Goal: Information Seeking & Learning: Find specific fact

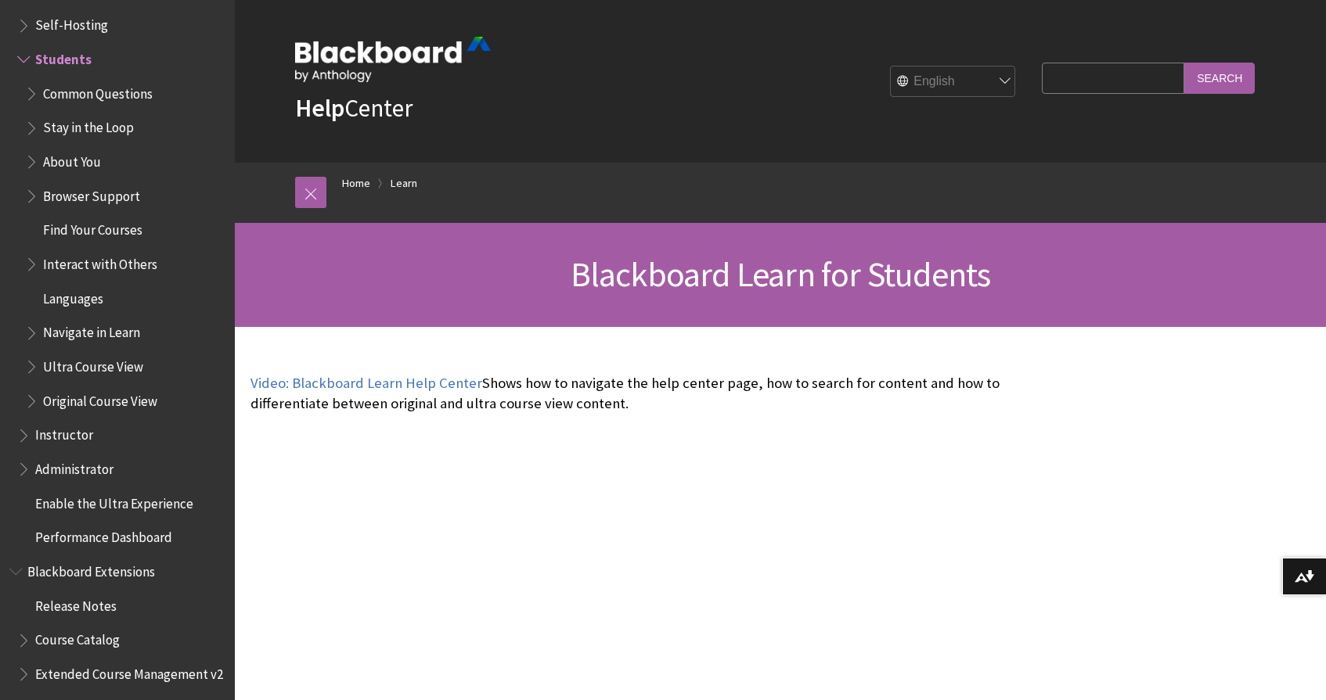
click at [131, 49] on span "Students" at bounding box center [121, 59] width 208 height 27
click at [23, 46] on span "Book outline for Blackboard Learn Help" at bounding box center [25, 56] width 16 height 20
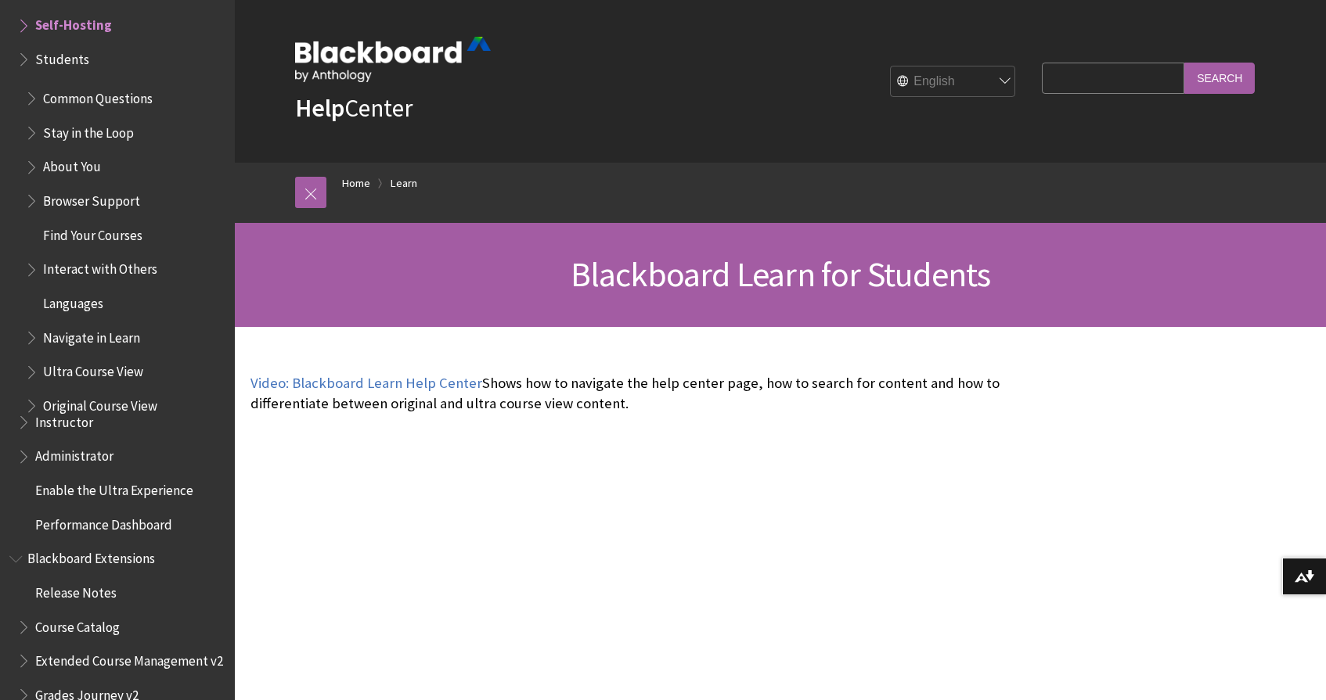
click at [23, 46] on span "Book outline for Blackboard Learn Help" at bounding box center [25, 56] width 16 height 20
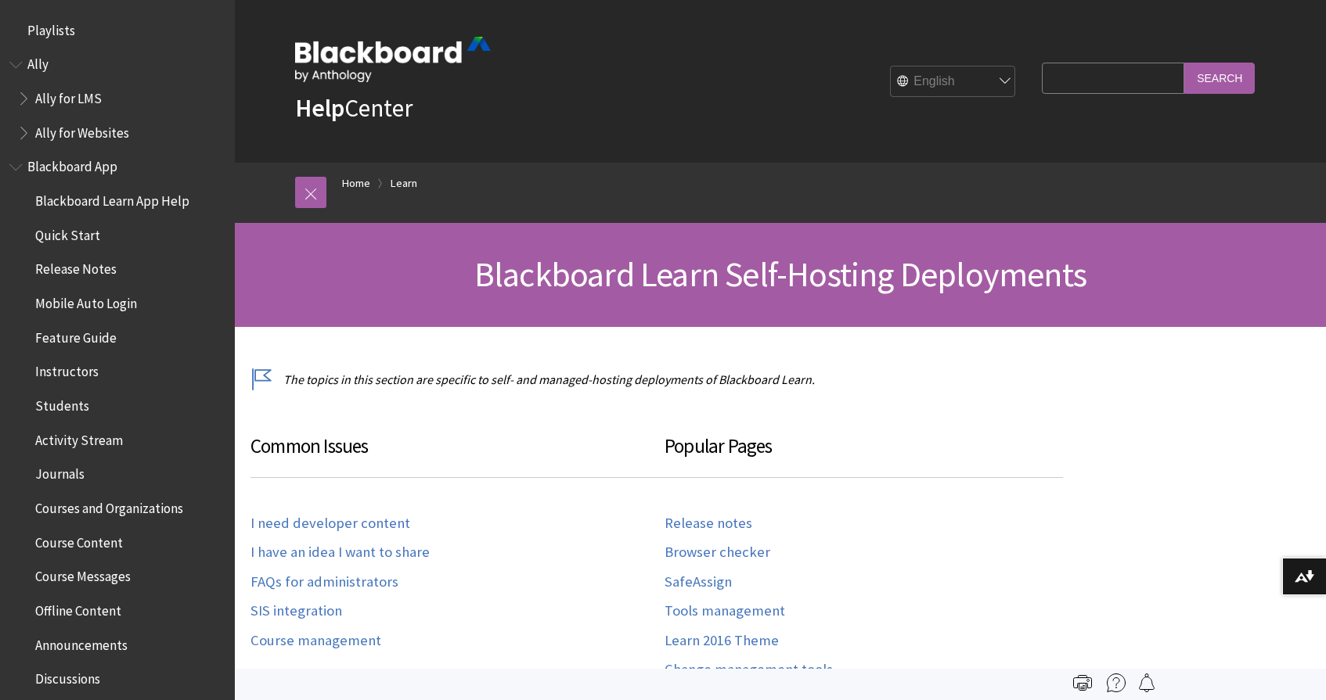
scroll to position [1451, 0]
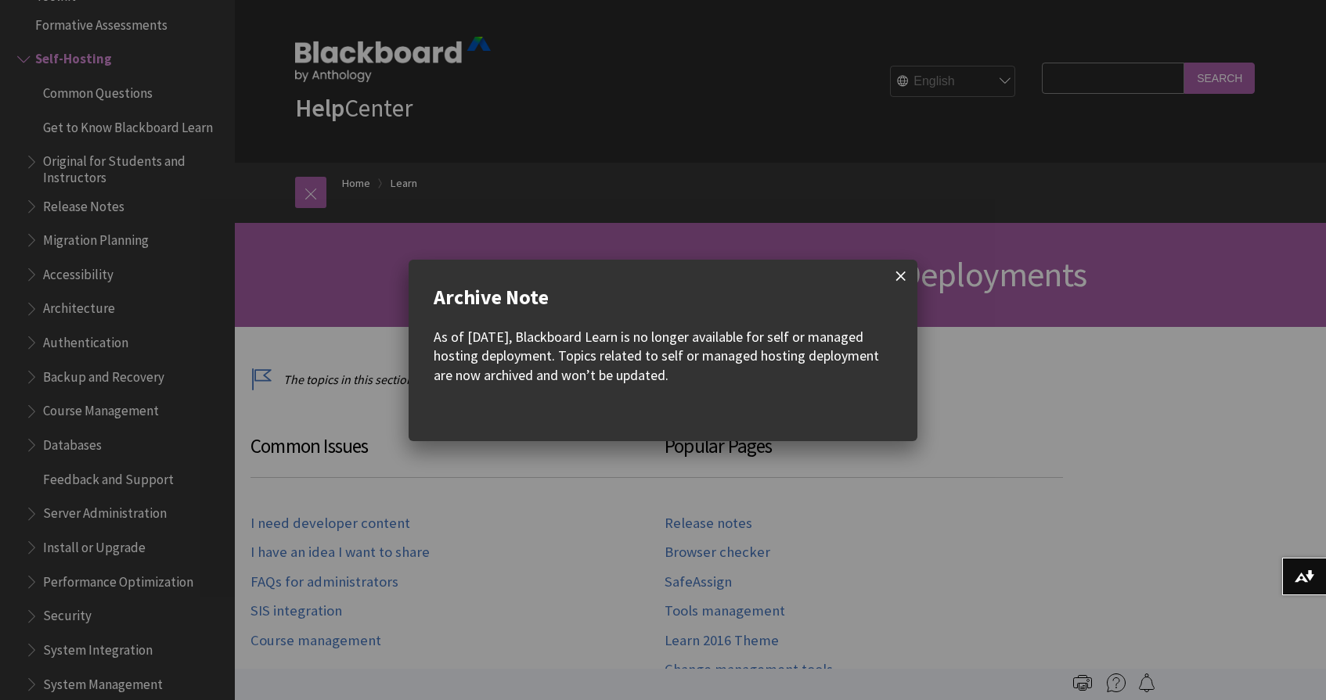
click at [894, 269] on span at bounding box center [900, 276] width 33 height 33
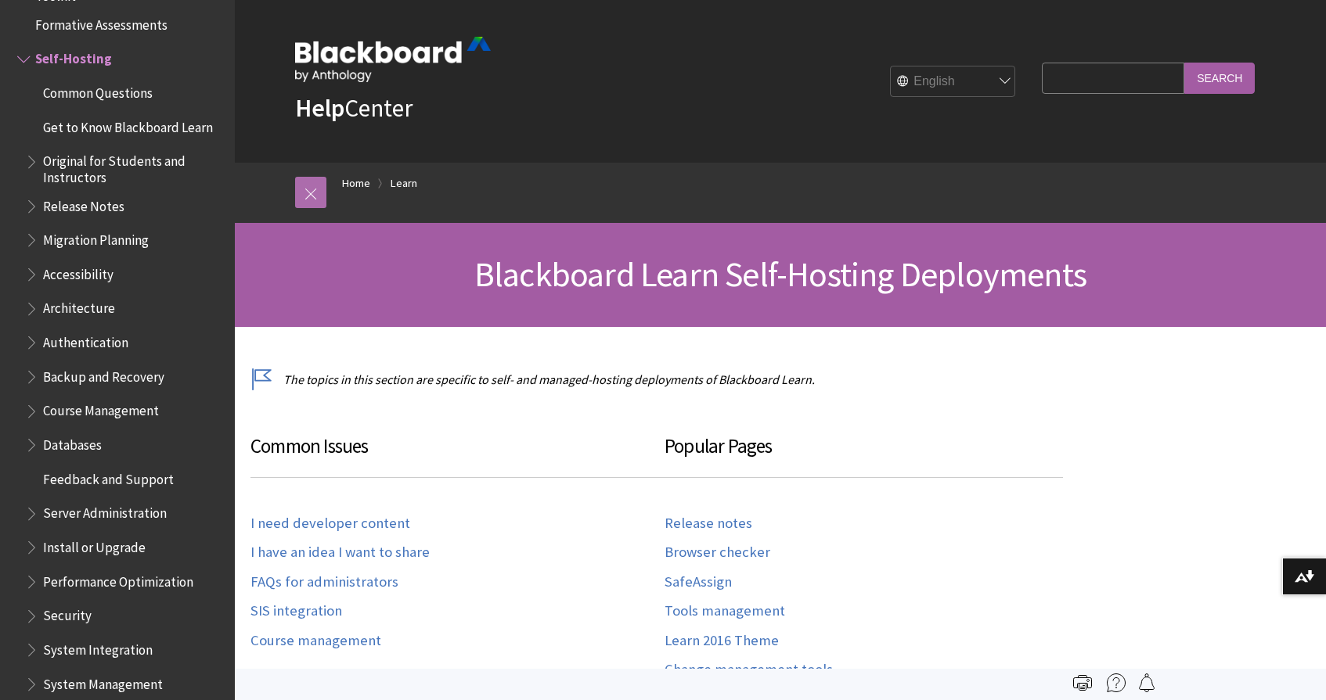
click at [316, 197] on link at bounding box center [310, 192] width 31 height 31
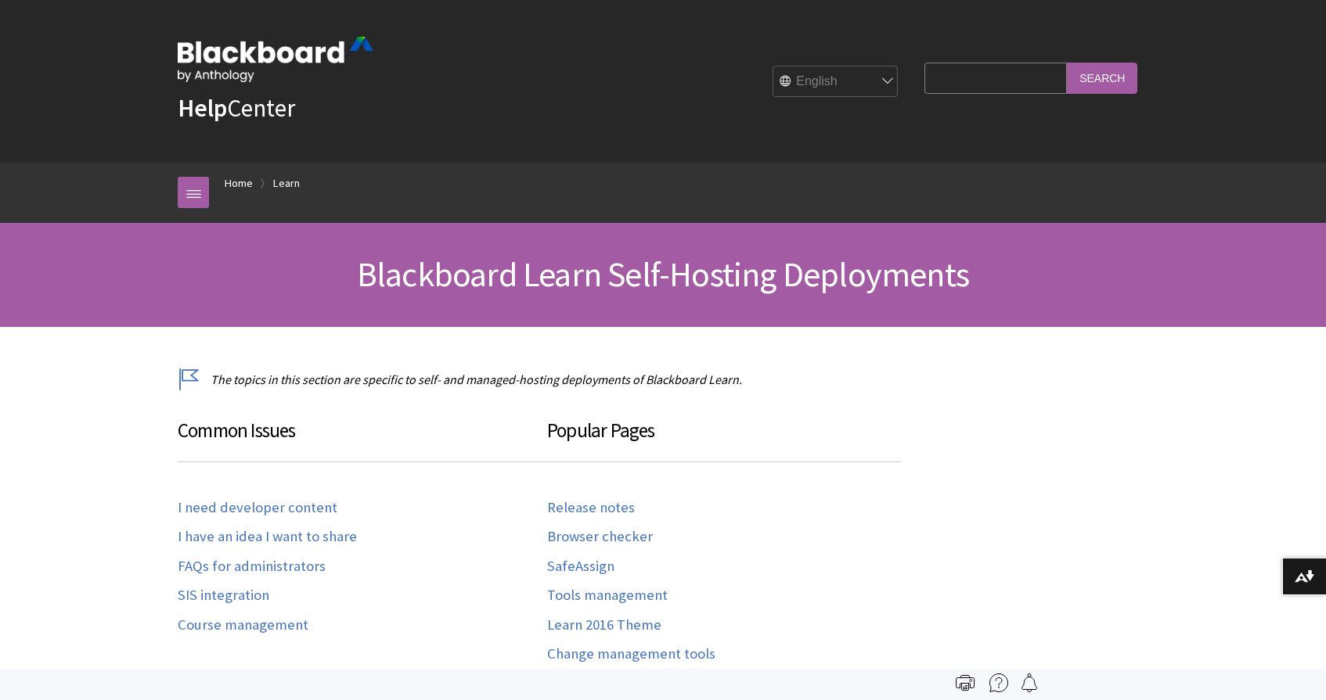
click at [959, 54] on div "Search Query Search" at bounding box center [1026, 81] width 243 height 58
click at [960, 69] on input "Search Query" at bounding box center [995, 78] width 142 height 31
type input "log in"
click at [1102, 77] on input "Search" at bounding box center [1102, 78] width 70 height 31
